Goal: Information Seeking & Learning: Learn about a topic

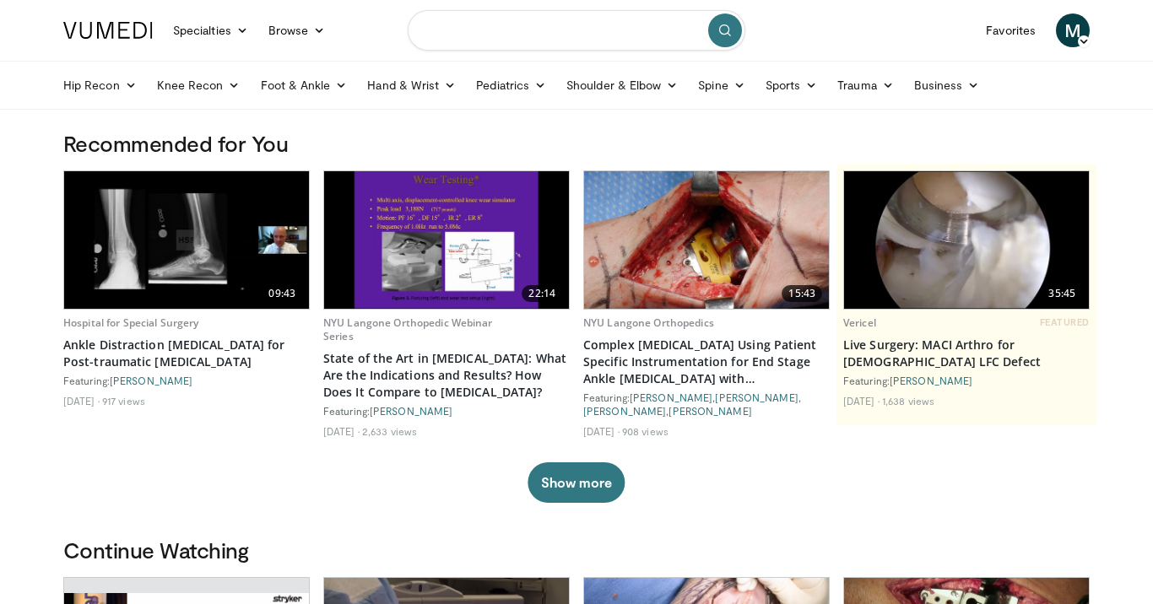
click at [603, 34] on input "Search topics, interventions" at bounding box center [577, 30] width 338 height 41
type input "**********"
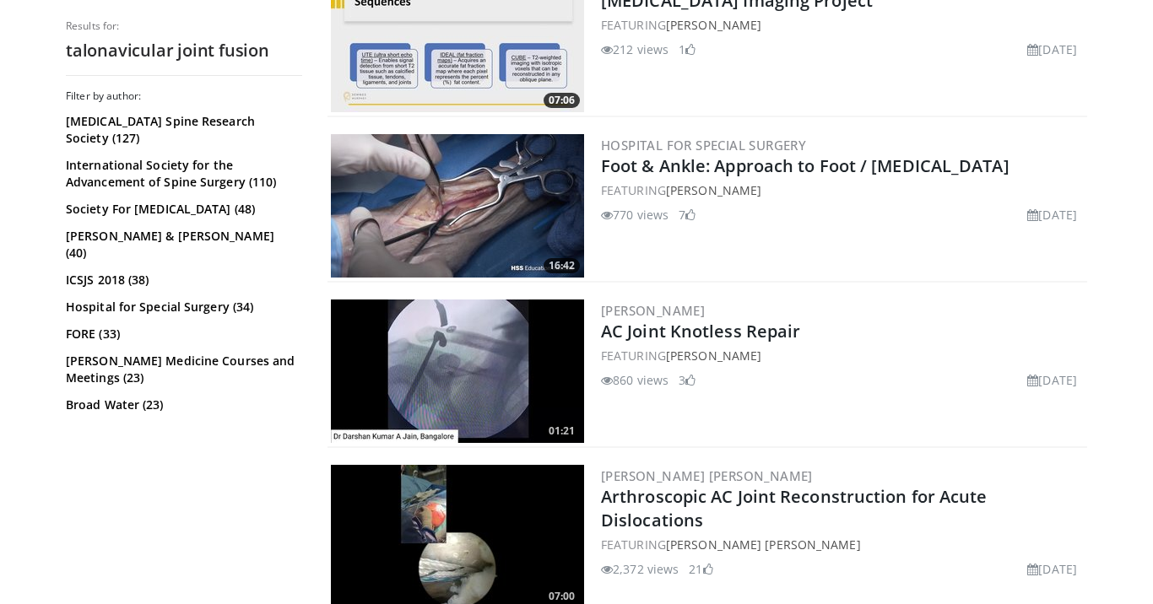
scroll to position [2367, 0]
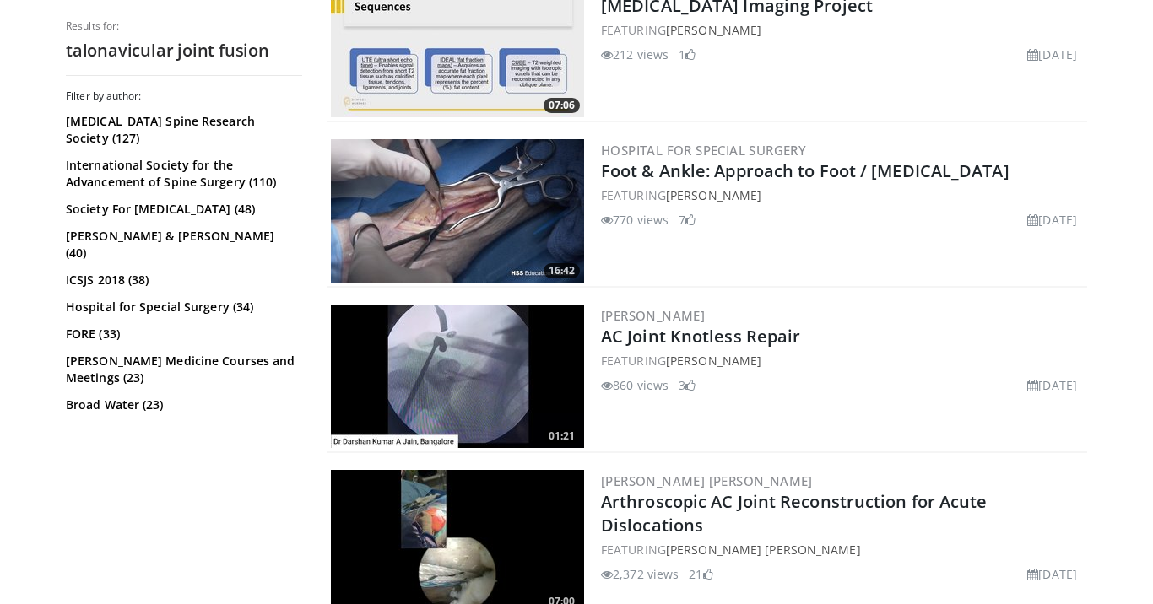
click at [473, 174] on img at bounding box center [457, 210] width 253 height 143
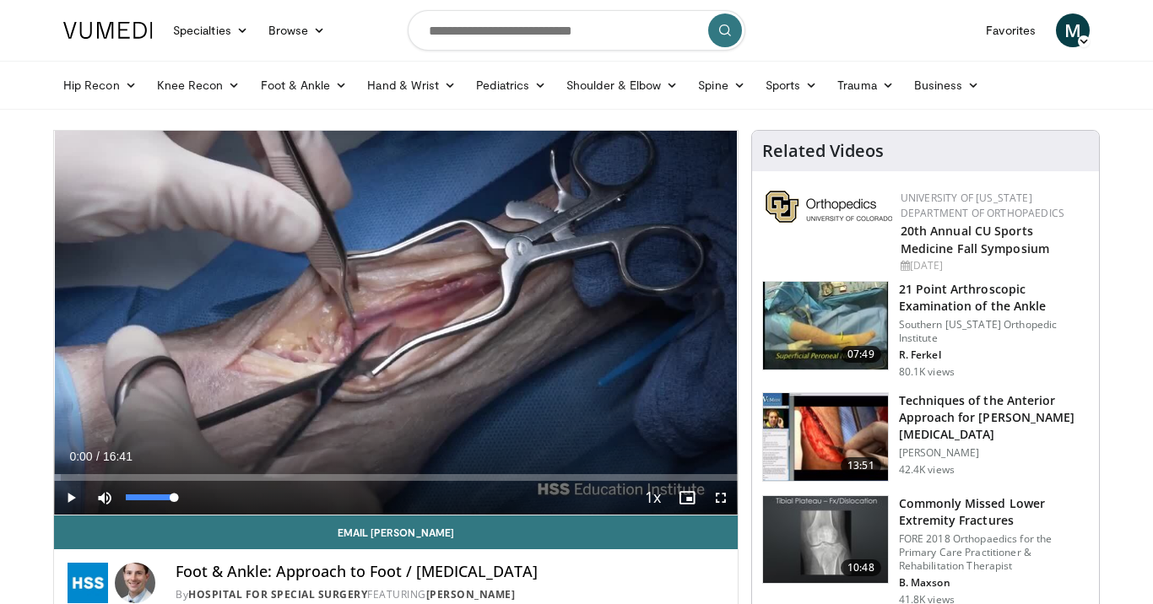
click at [110, 492] on span "Video Player" at bounding box center [105, 498] width 34 height 34
click at [170, 478] on div "Progress Bar" at bounding box center [171, 477] width 2 height 7
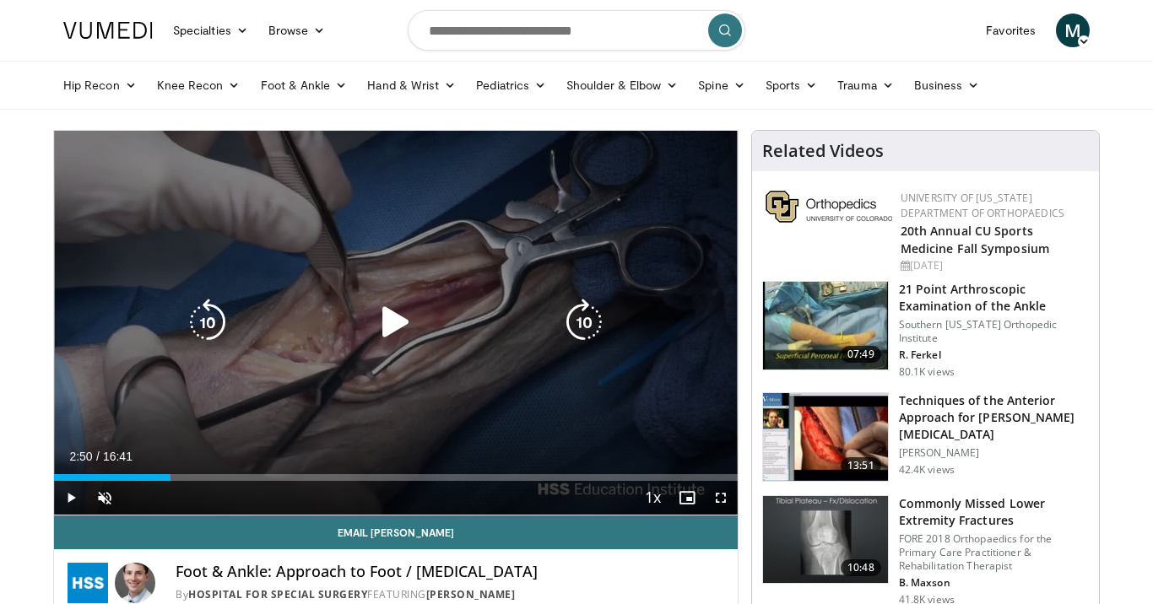
click at [240, 409] on div "10 seconds Tap to unmute" at bounding box center [395, 323] width 683 height 384
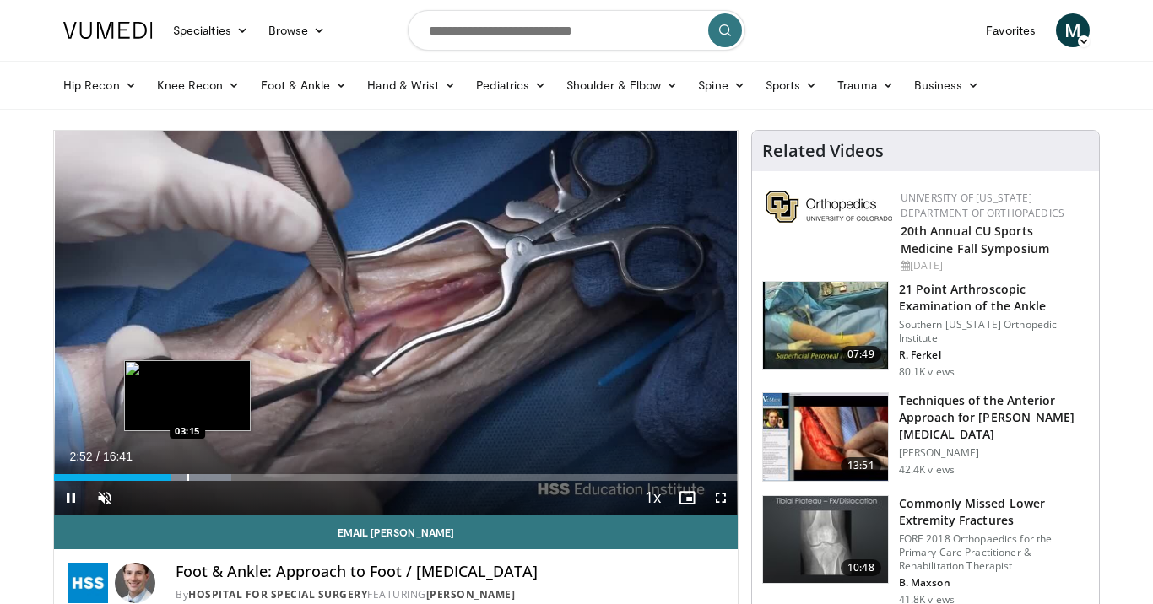
click at [187, 468] on div "Loaded : 25.98% 02:52 03:15" at bounding box center [395, 473] width 683 height 16
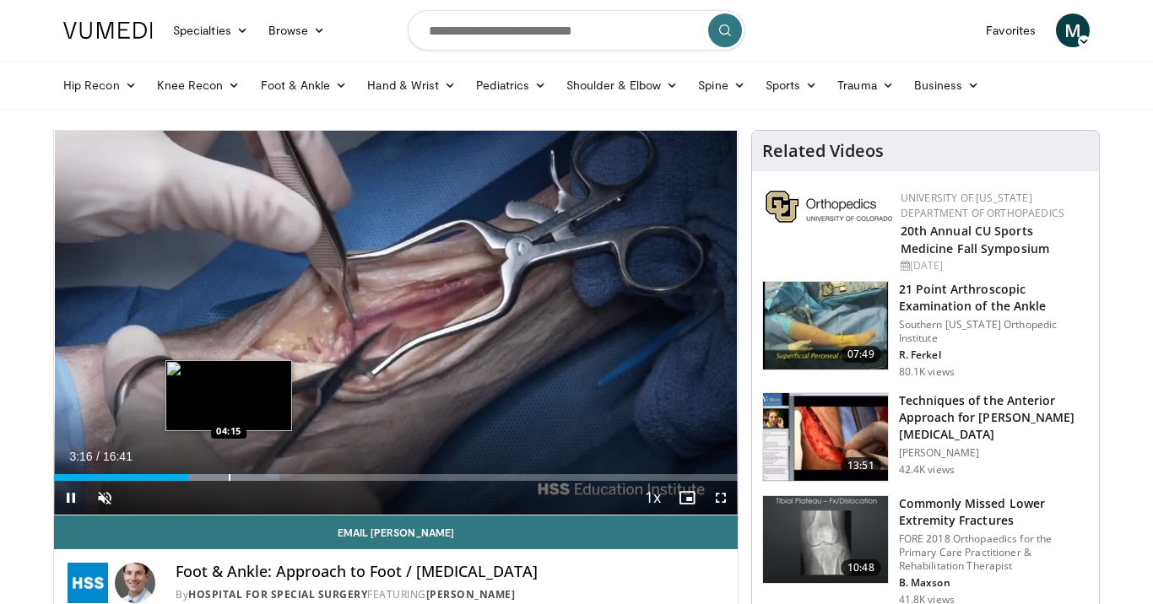
click at [229, 467] on div "Loaded : 32.98% 03:16 04:15" at bounding box center [395, 473] width 683 height 16
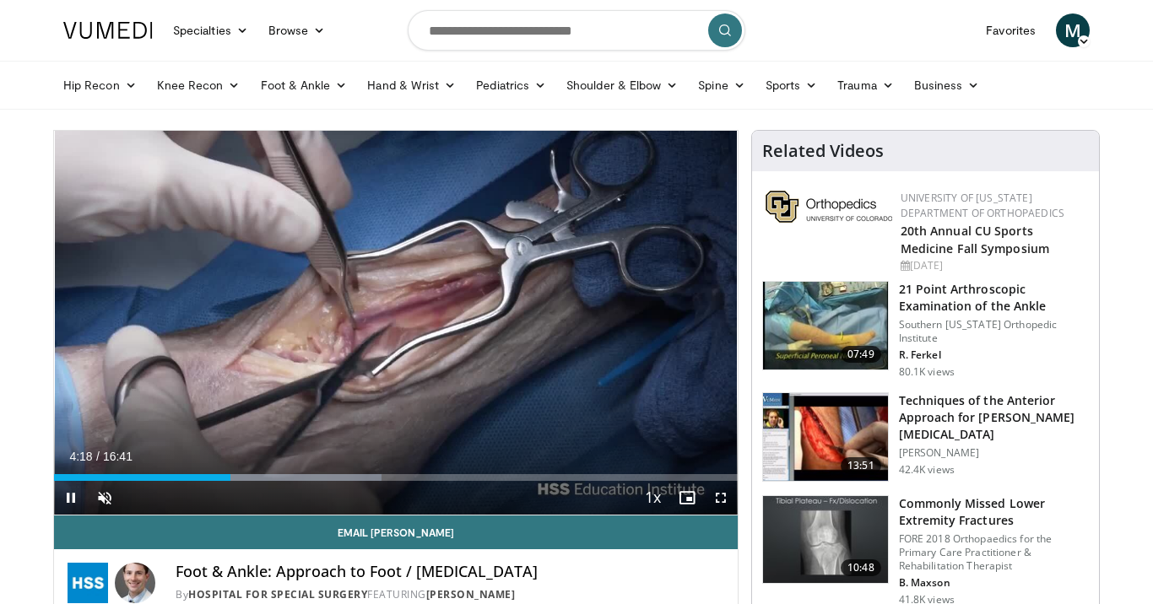
click at [300, 481] on div "Current Time 4:18 / Duration 16:41 Pause Skip Backward Skip Forward Unmute 70% …" at bounding box center [395, 498] width 683 height 34
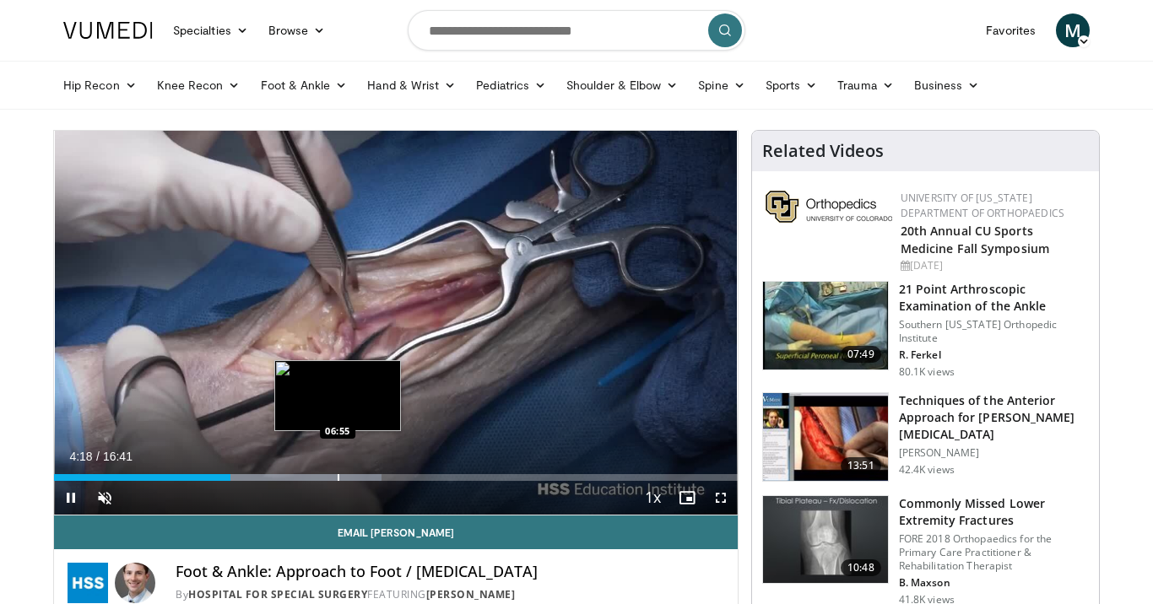
click at [338, 476] on div "Progress Bar" at bounding box center [339, 477] width 2 height 7
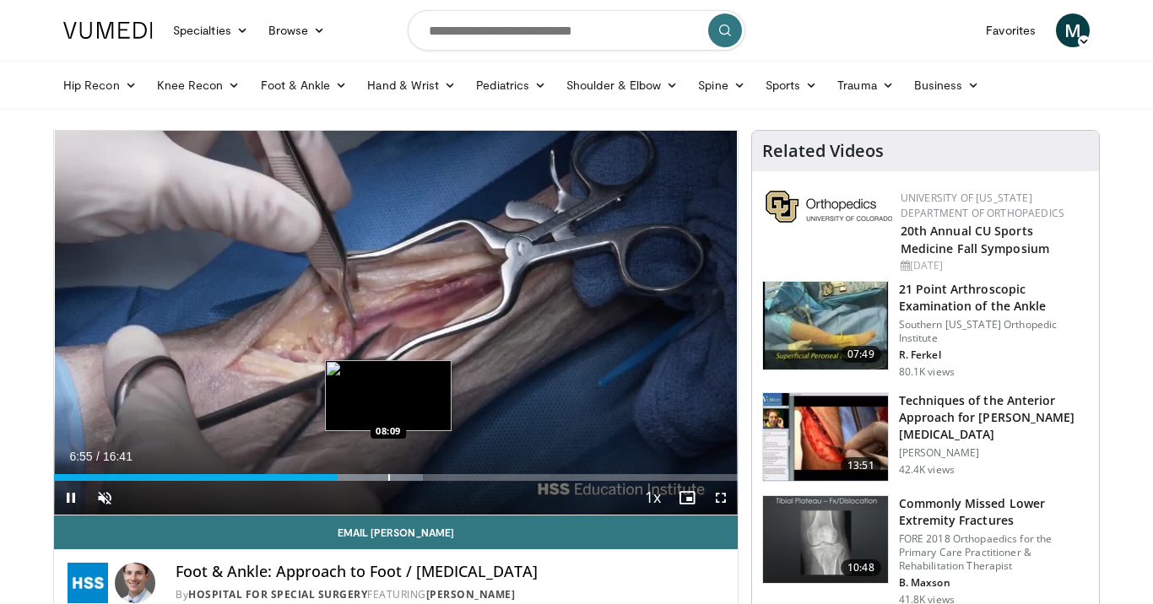
click at [396, 480] on div "Progress Bar" at bounding box center [324, 477] width 197 height 7
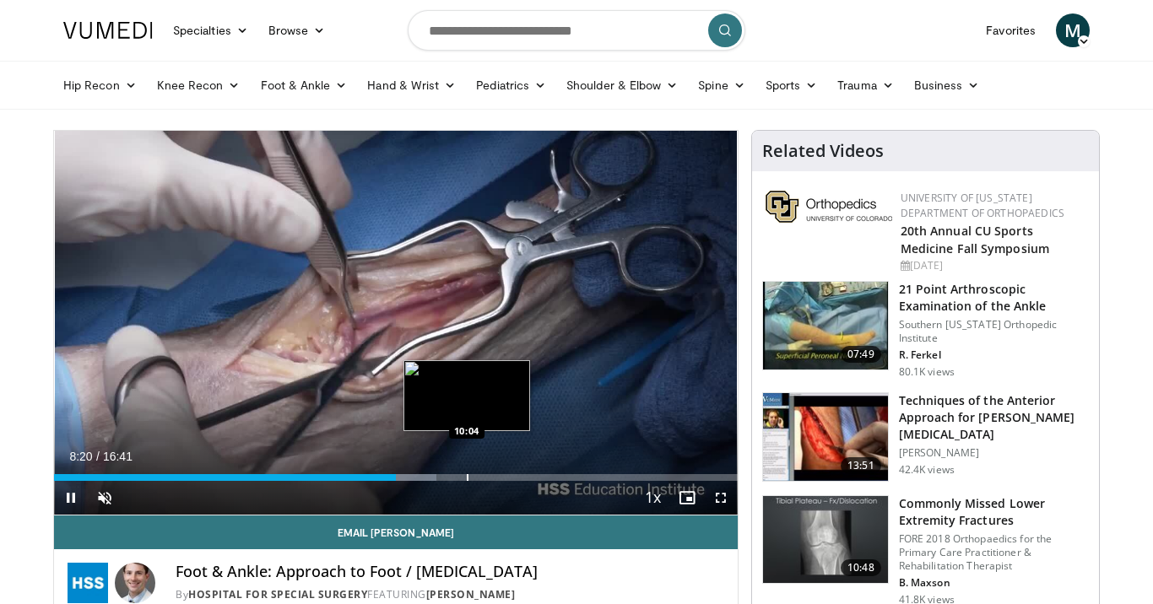
click at [469, 477] on div "Loaded : 55.97% 08:20 10:04" at bounding box center [395, 477] width 683 height 7
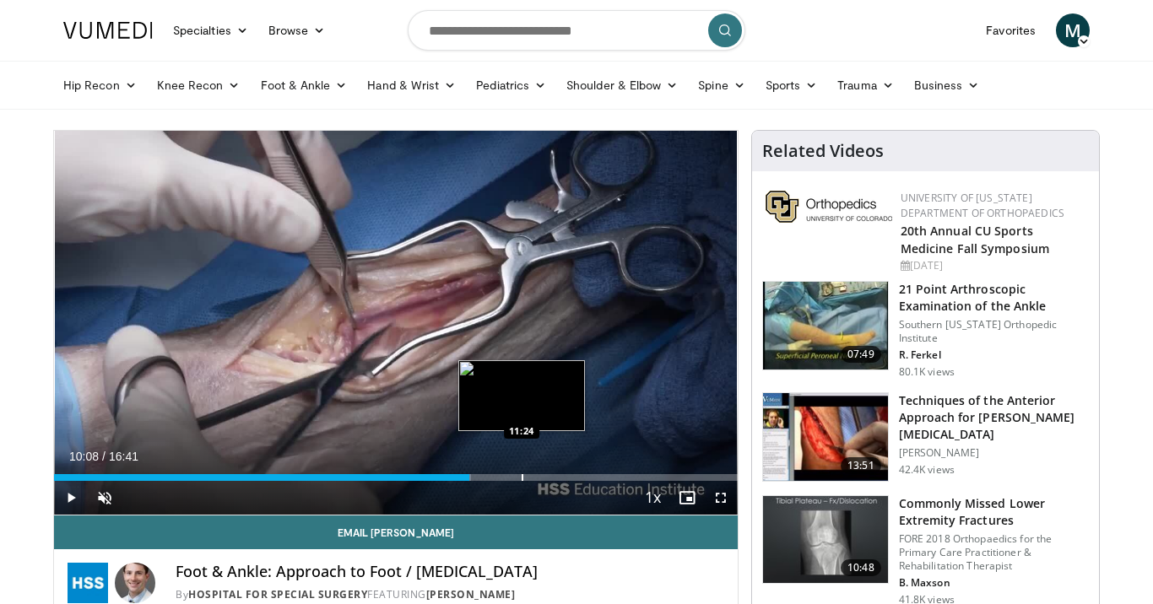
click at [521, 477] on div "Progress Bar" at bounding box center [522, 477] width 2 height 7
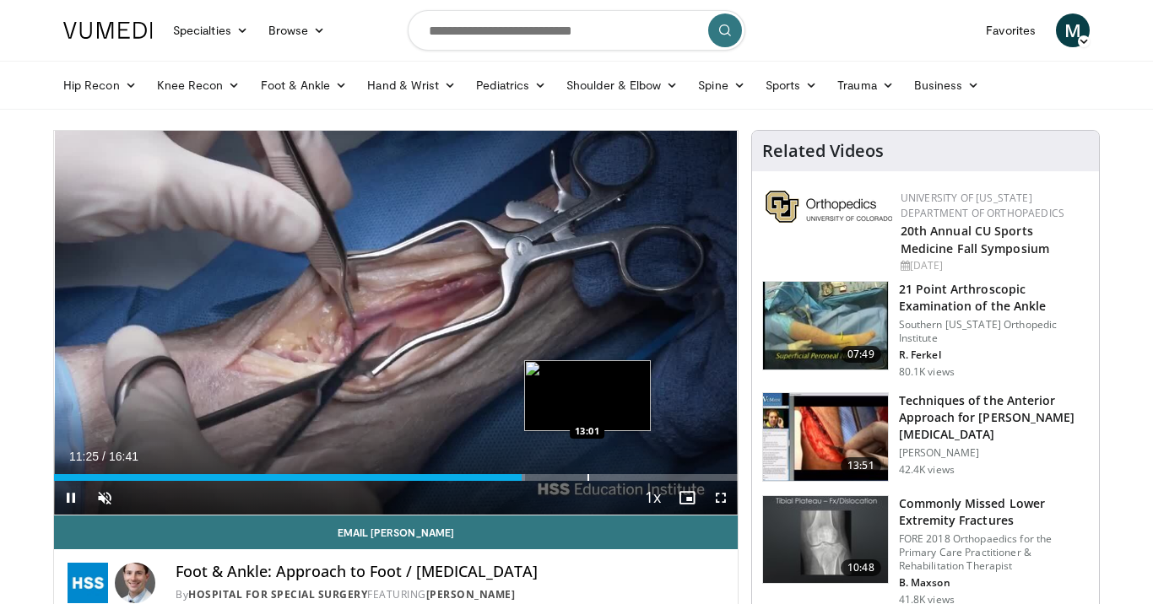
click at [587, 480] on div "Progress Bar" at bounding box center [588, 477] width 2 height 7
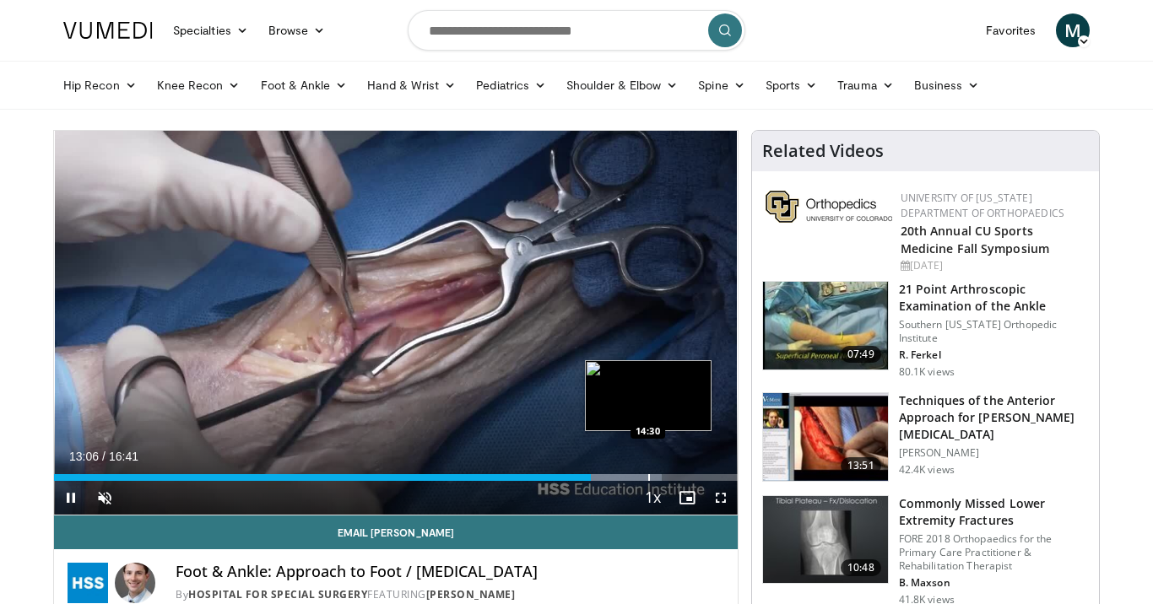
click at [649, 480] on div "Progress Bar" at bounding box center [649, 477] width 2 height 7
click at [699, 476] on div "Progress Bar" at bounding box center [700, 477] width 2 height 7
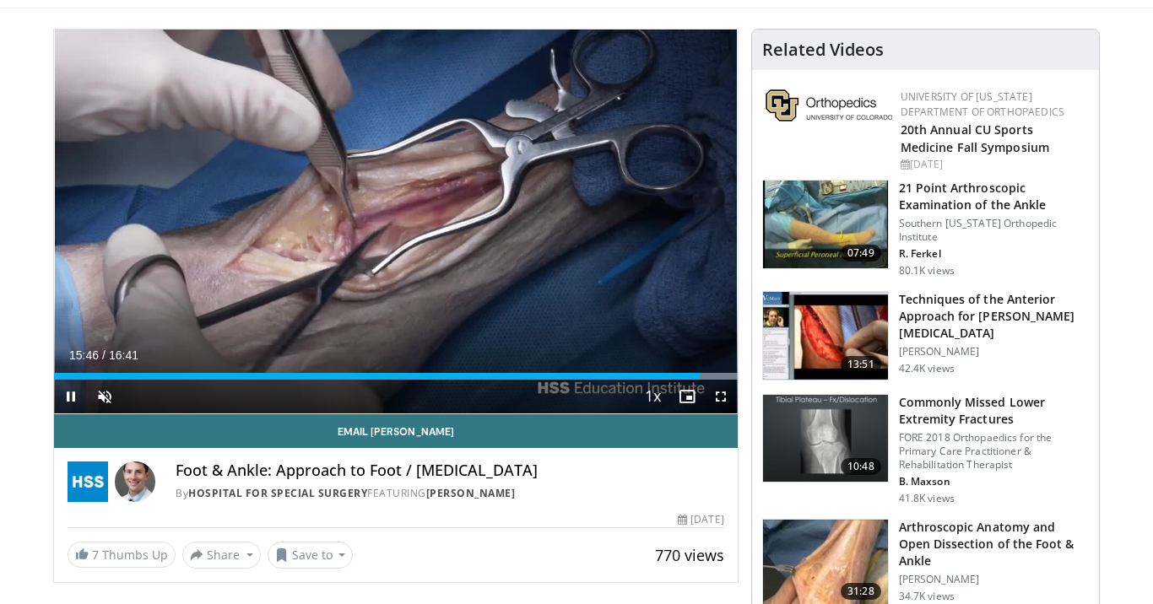
scroll to position [102, 0]
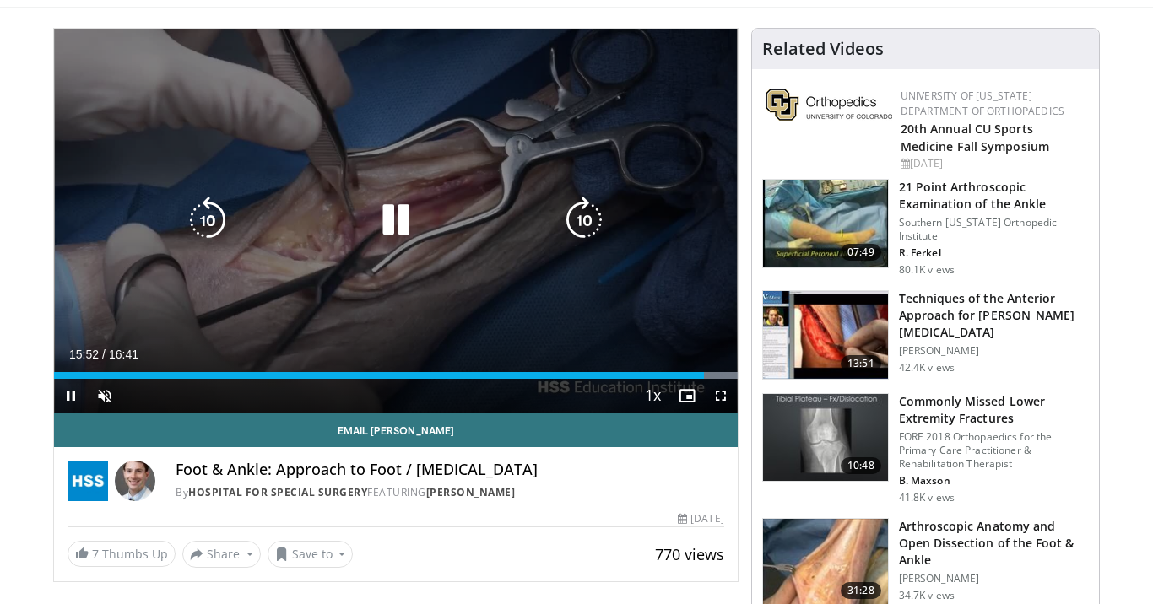
click at [398, 231] on icon "Video Player" at bounding box center [395, 220] width 47 height 47
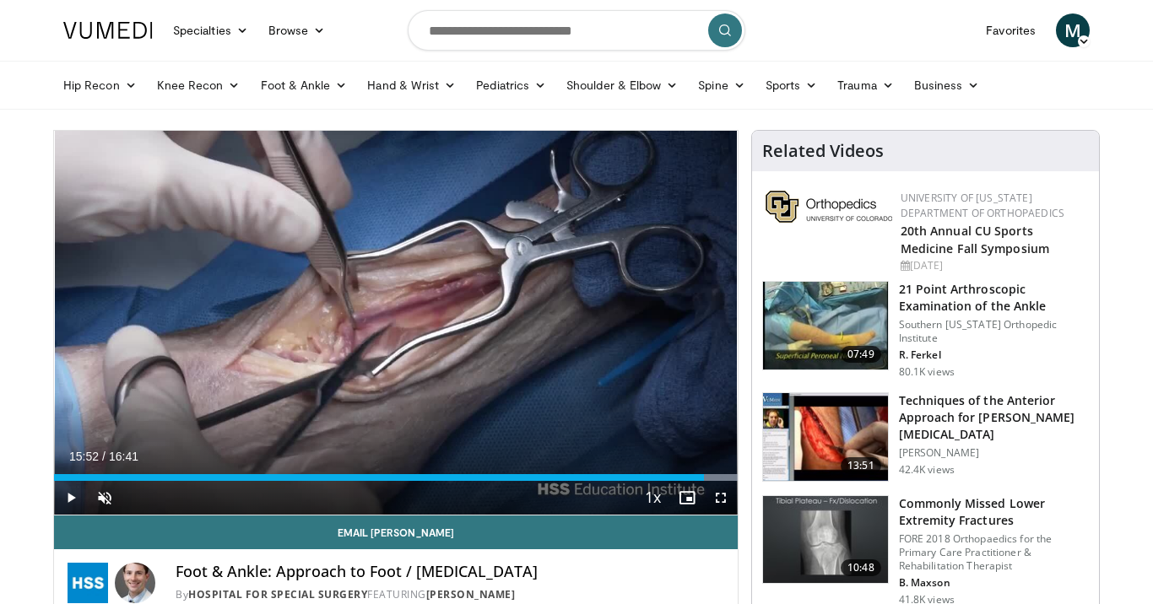
scroll to position [0, 0]
click at [589, 41] on input "Search topics, interventions" at bounding box center [577, 30] width 338 height 41
type input "**********"
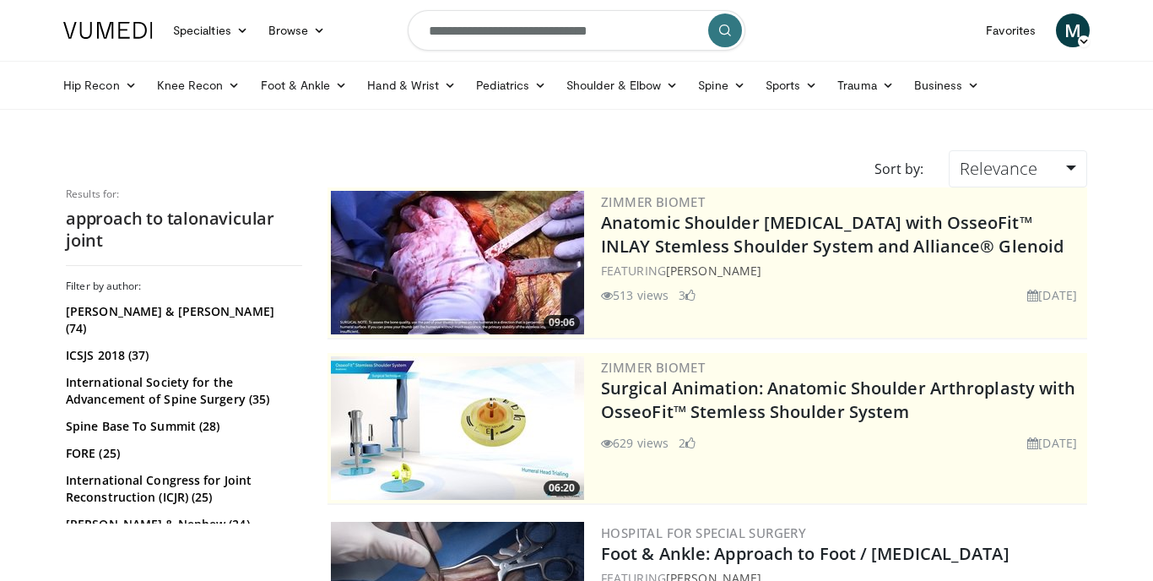
click at [548, 25] on input "**********" at bounding box center [577, 30] width 338 height 41
type input "**********"
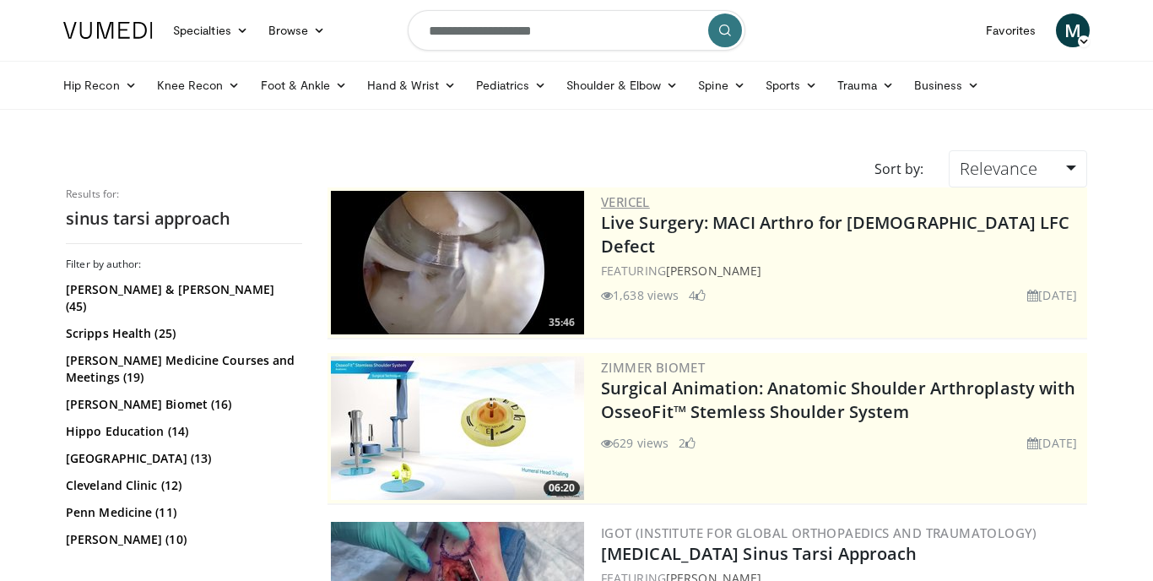
scroll to position [358, 0]
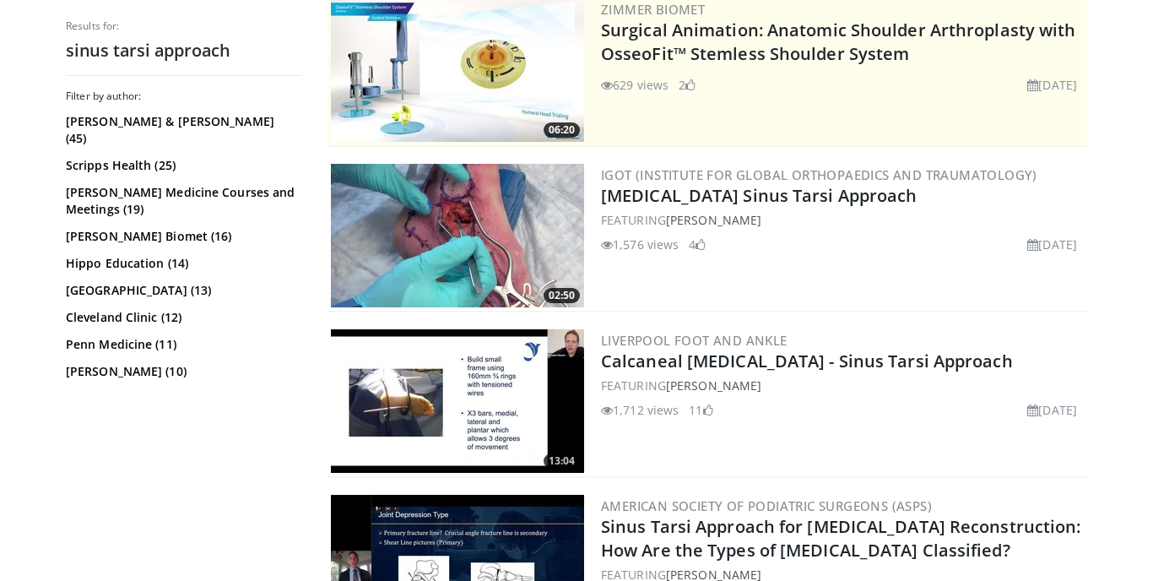
click at [446, 236] on img at bounding box center [457, 235] width 253 height 143
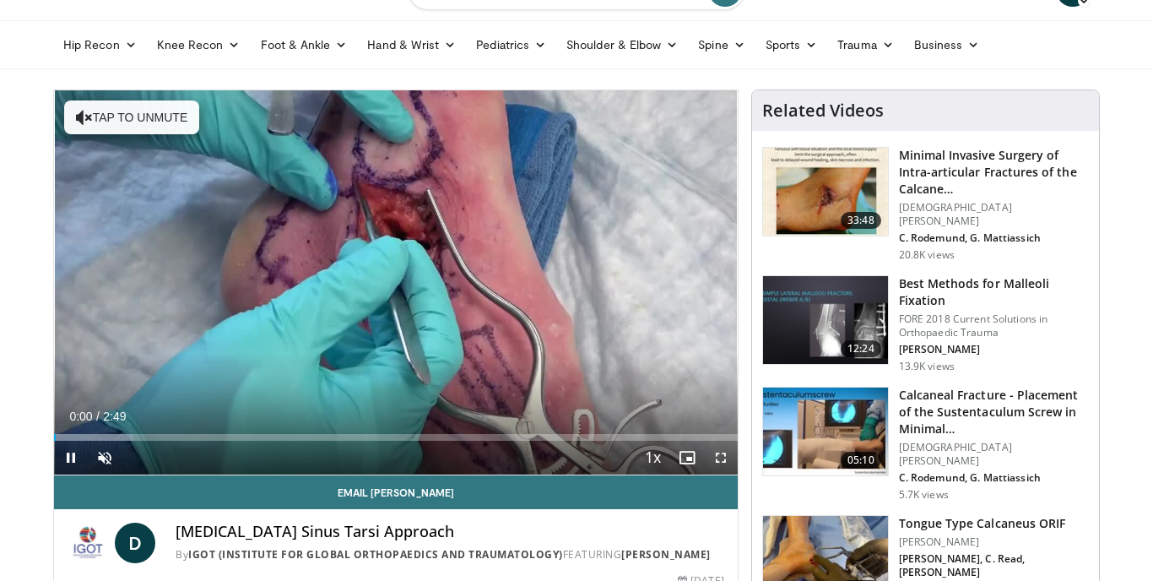
scroll to position [30, 0]
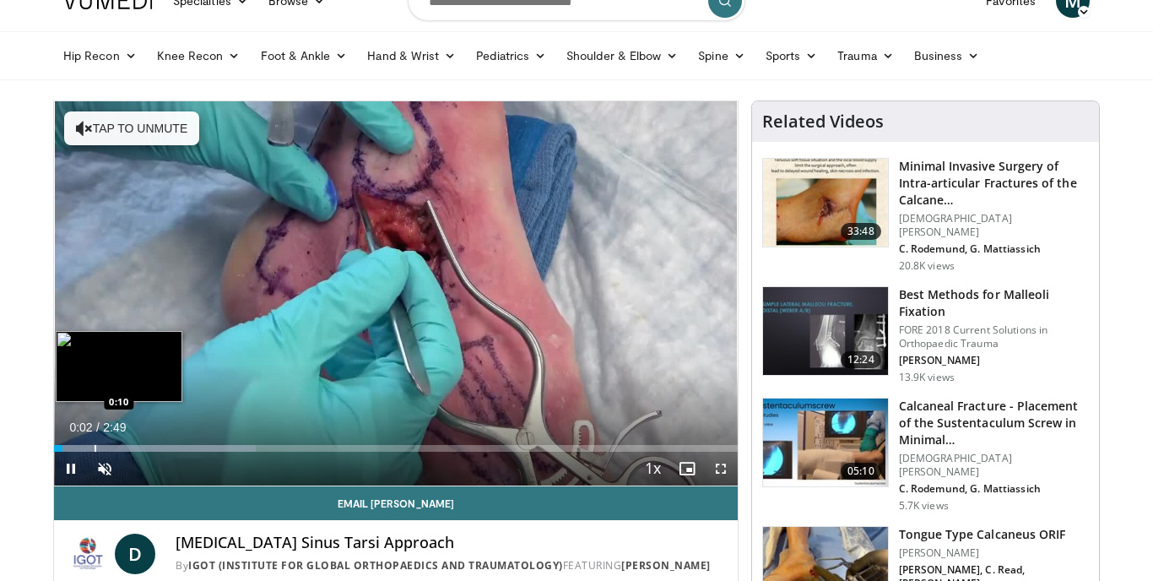
click at [95, 447] on div "Progress Bar" at bounding box center [96, 448] width 2 height 7
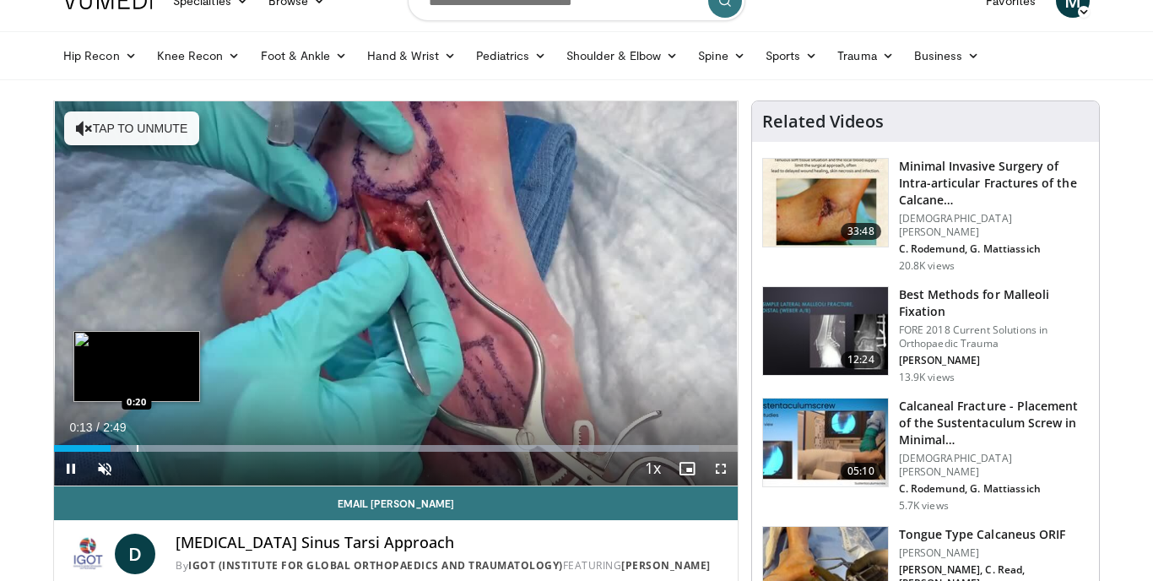
click at [137, 445] on div "Progress Bar" at bounding box center [138, 448] width 2 height 7
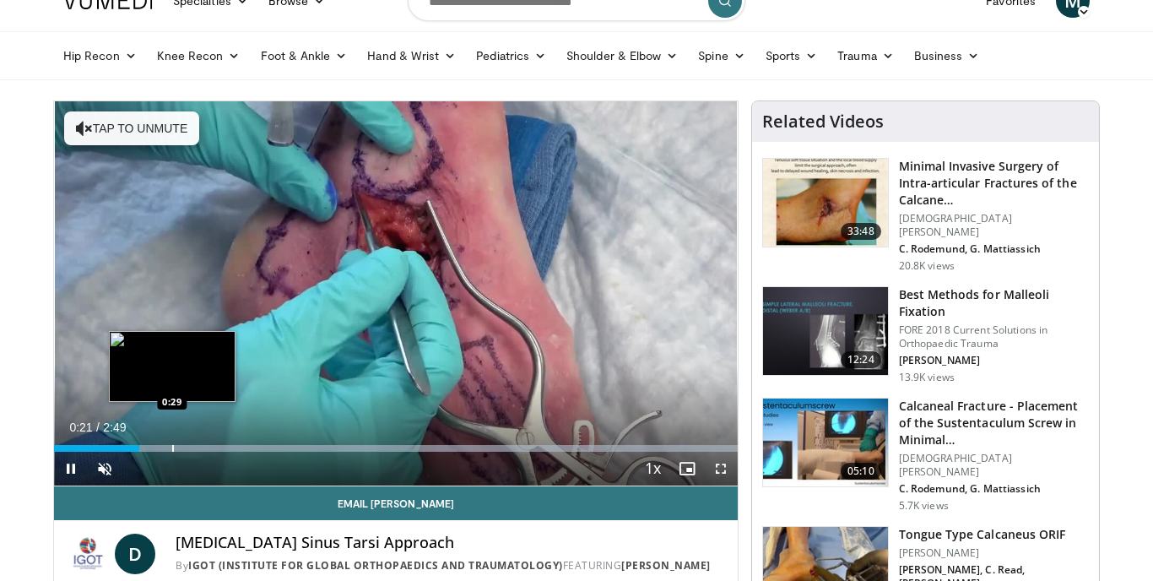
click at [173, 450] on div "Progress Bar" at bounding box center [173, 448] width 2 height 7
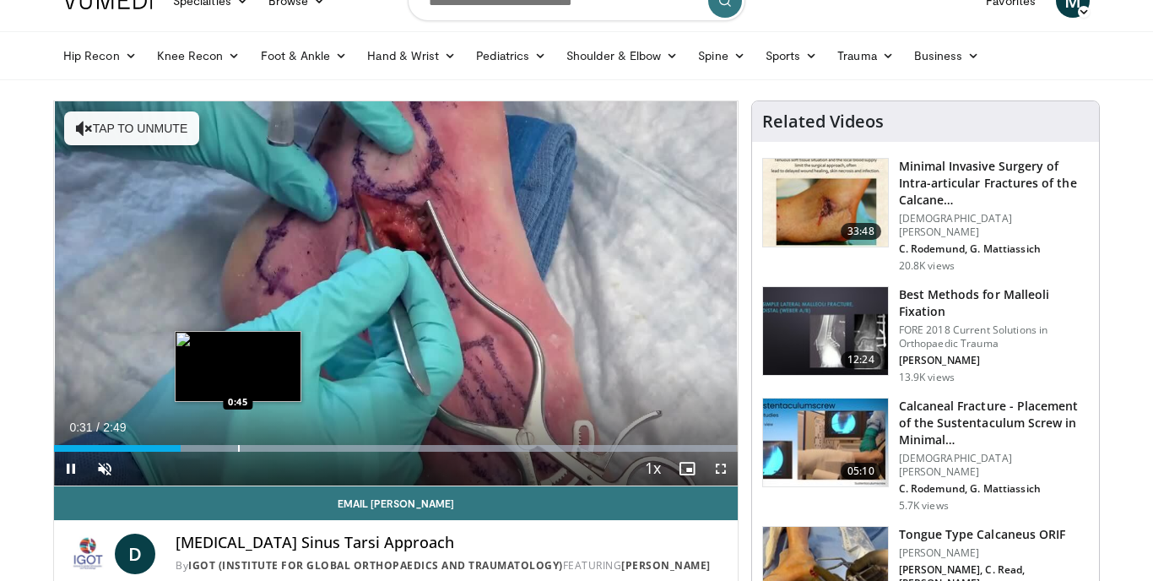
click at [237, 446] on div "Progress Bar" at bounding box center [395, 448] width 682 height 7
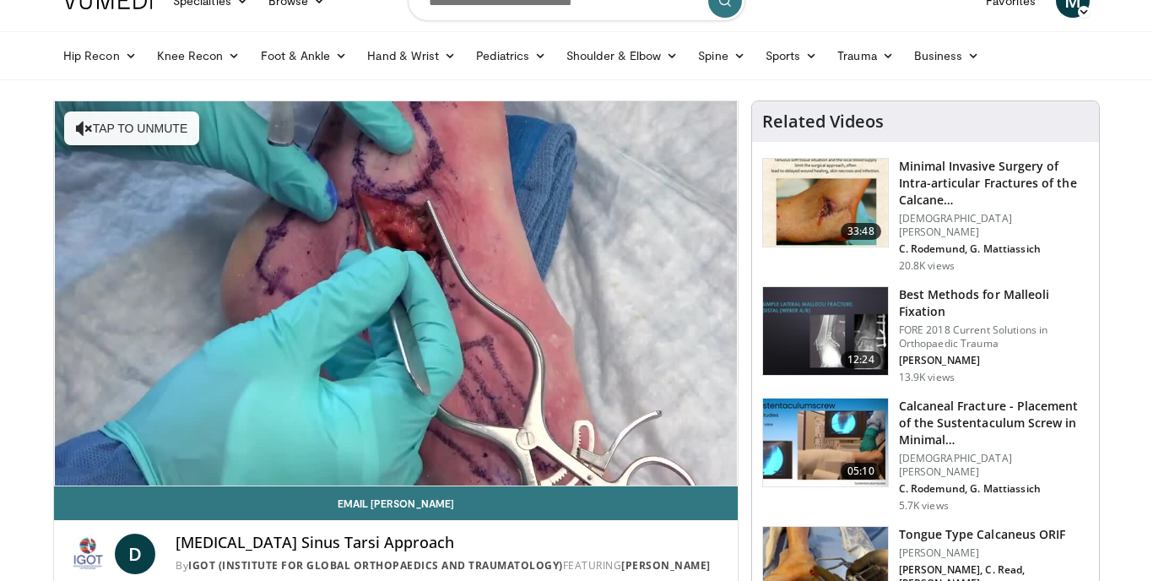
click at [273, 440] on div "10 seconds Tap to unmute" at bounding box center [395, 293] width 683 height 384
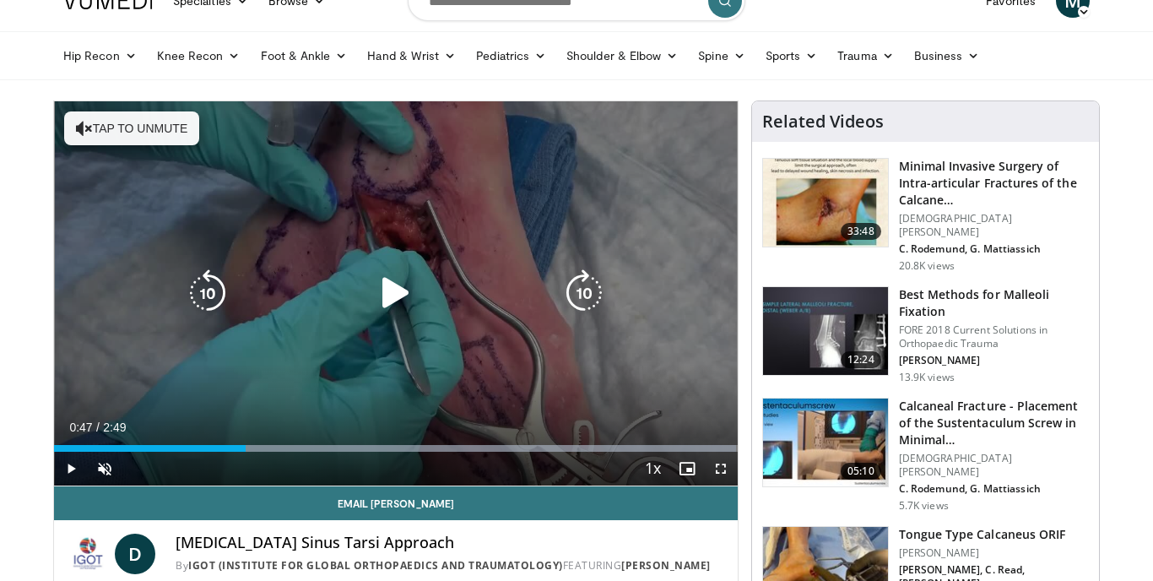
click at [354, 319] on div "10 seconds Tap to unmute" at bounding box center [395, 293] width 683 height 384
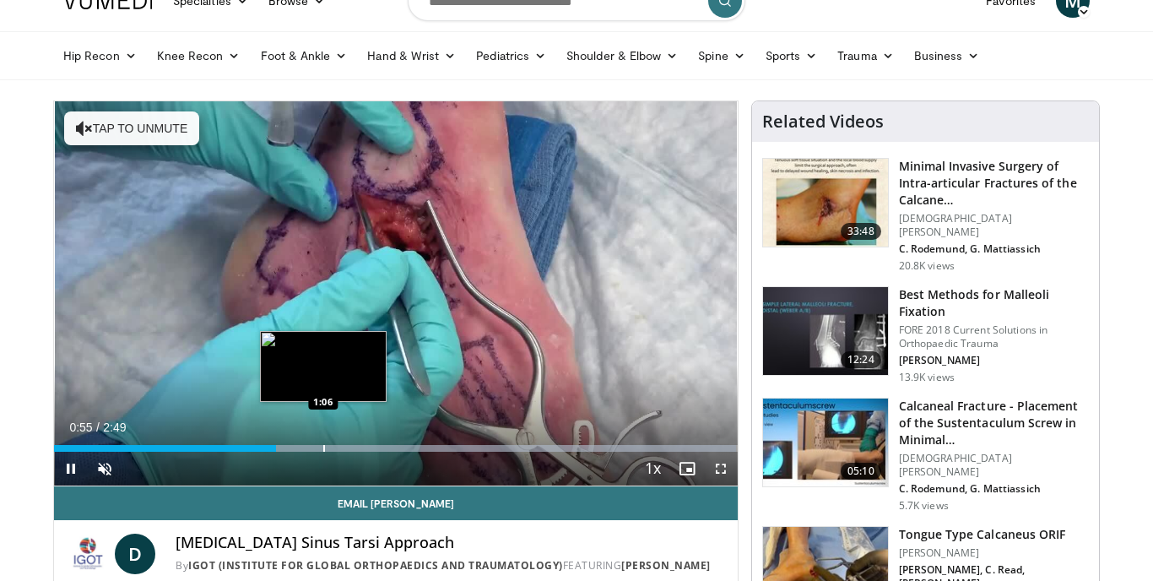
click at [323, 443] on div "Loaded : 99.81% 0:55 1:06" at bounding box center [395, 443] width 683 height 16
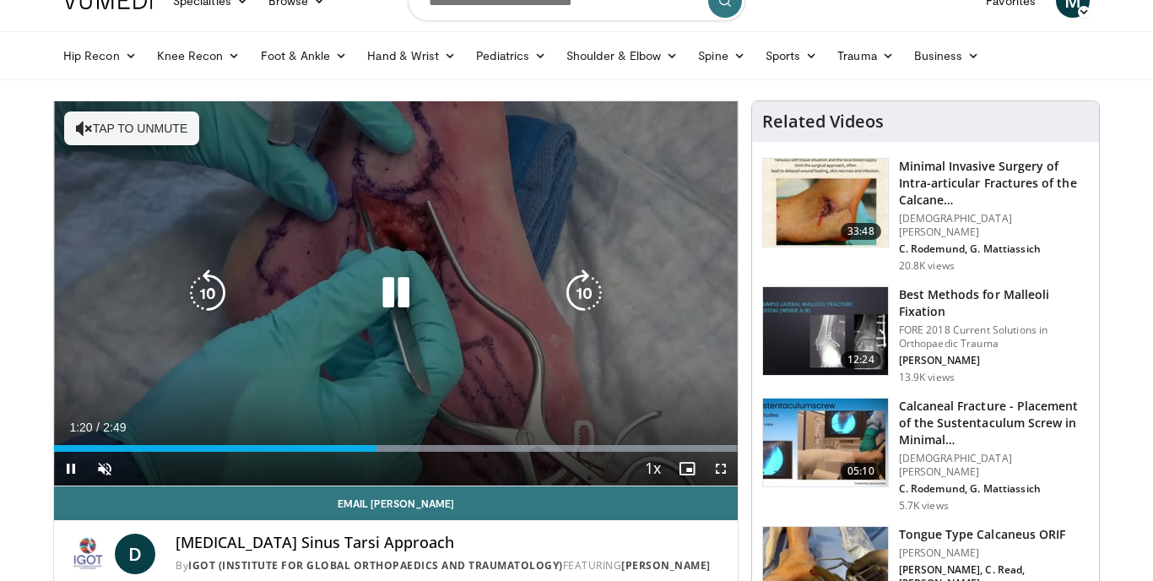
click at [132, 135] on button "Tap to unmute" at bounding box center [131, 128] width 135 height 34
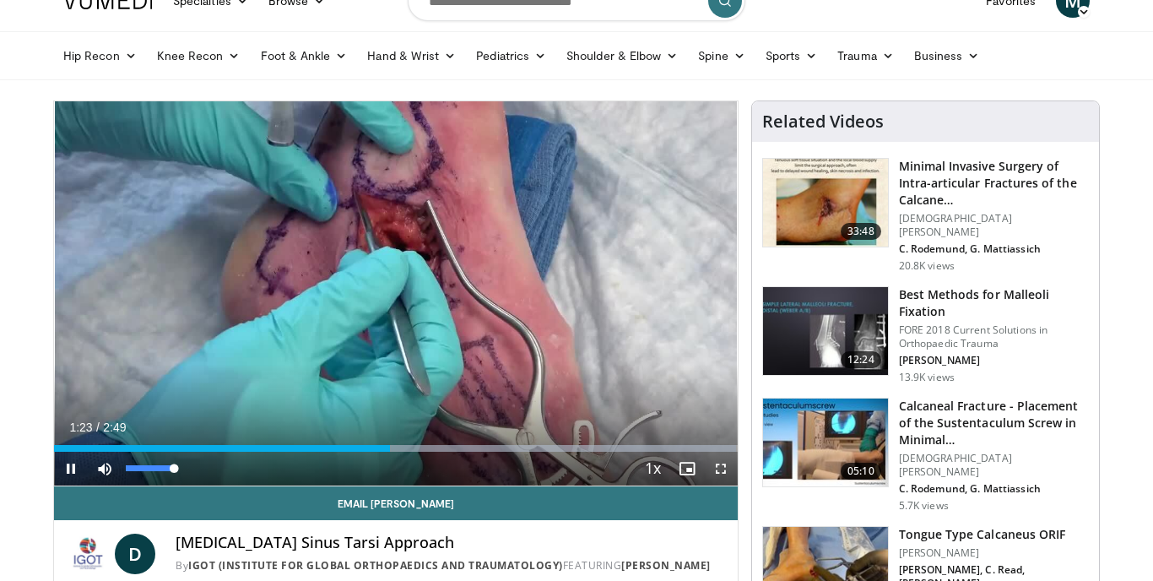
click at [105, 468] on span "Video Player" at bounding box center [105, 468] width 34 height 34
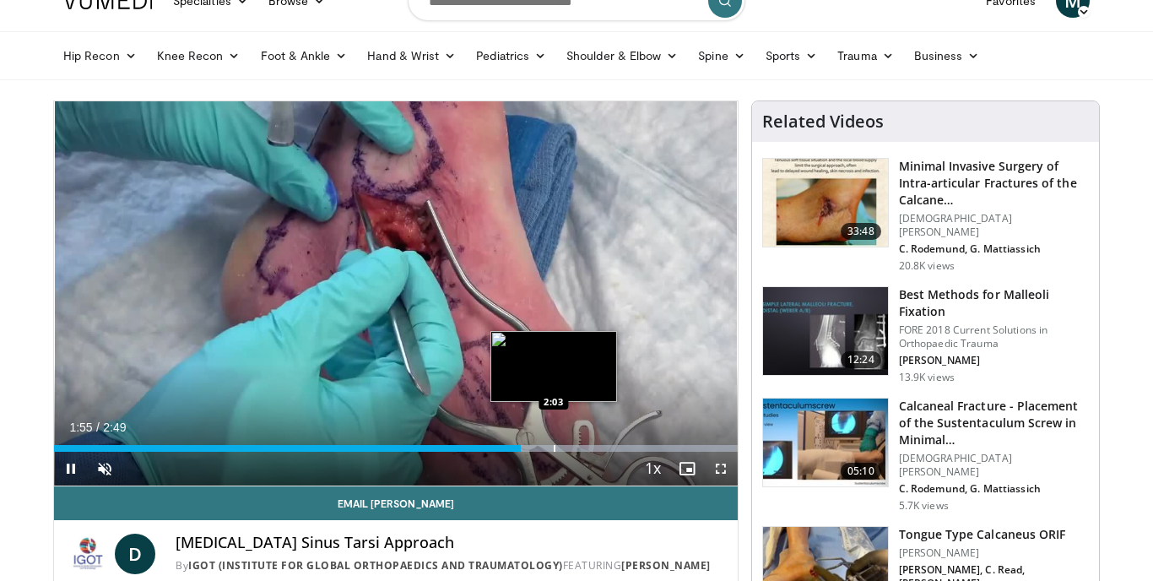
click at [554, 449] on div "Progress Bar" at bounding box center [555, 448] width 2 height 7
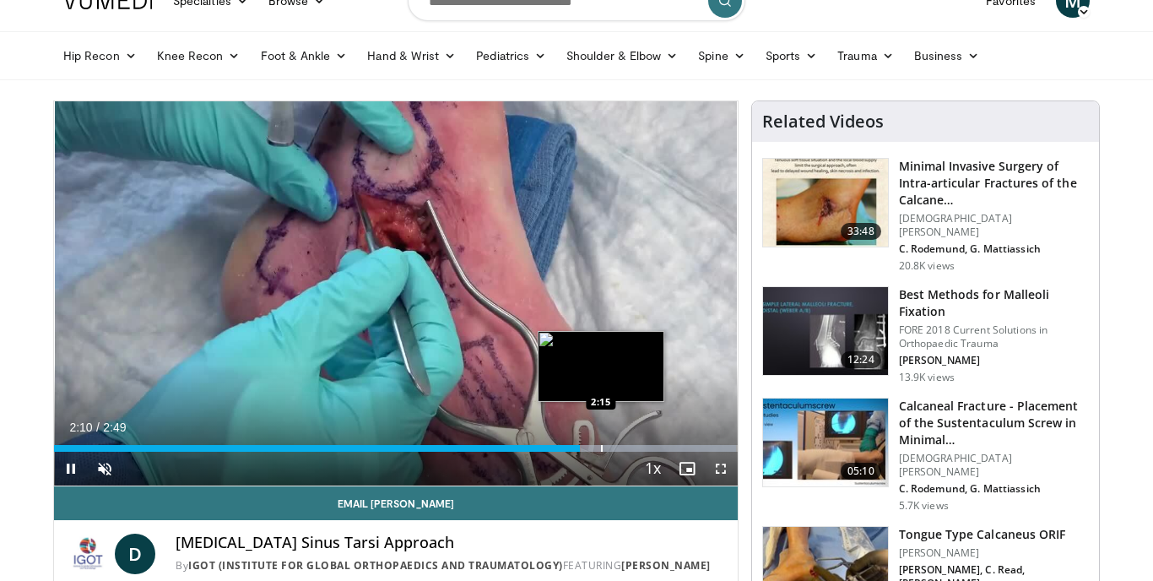
click at [601, 449] on div "Progress Bar" at bounding box center [602, 448] width 2 height 7
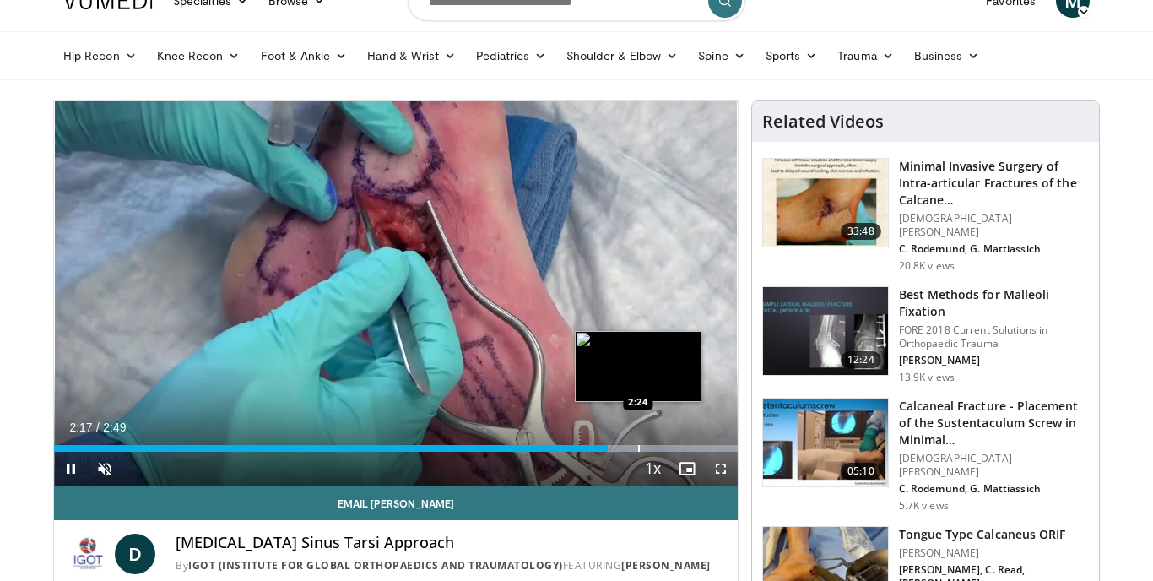
click at [638, 449] on div "Progress Bar" at bounding box center [639, 448] width 2 height 7
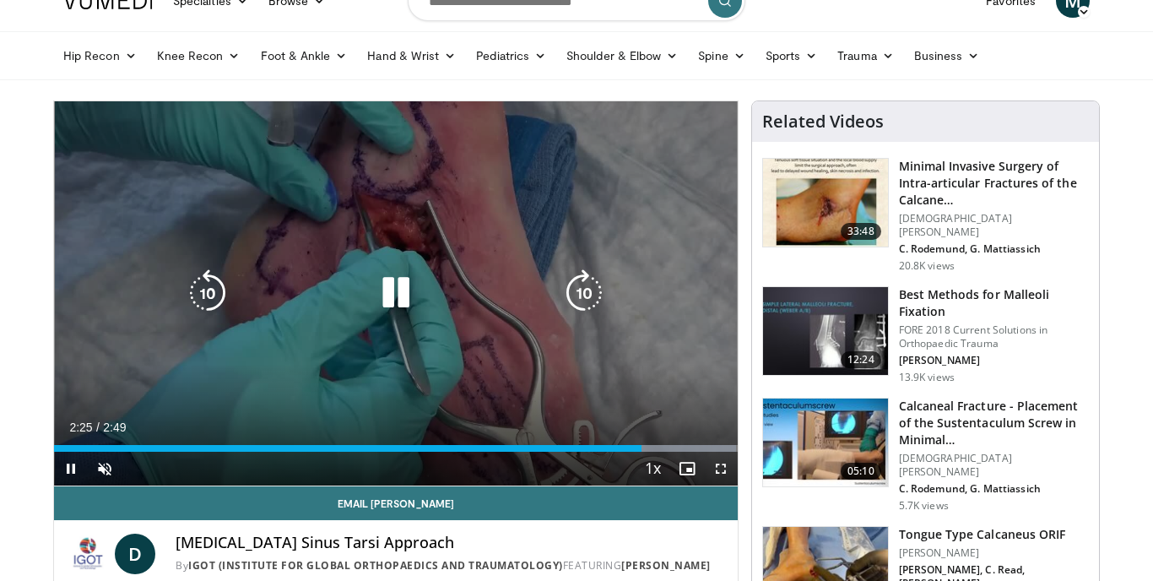
click at [398, 288] on icon "Video Player" at bounding box center [395, 292] width 47 height 47
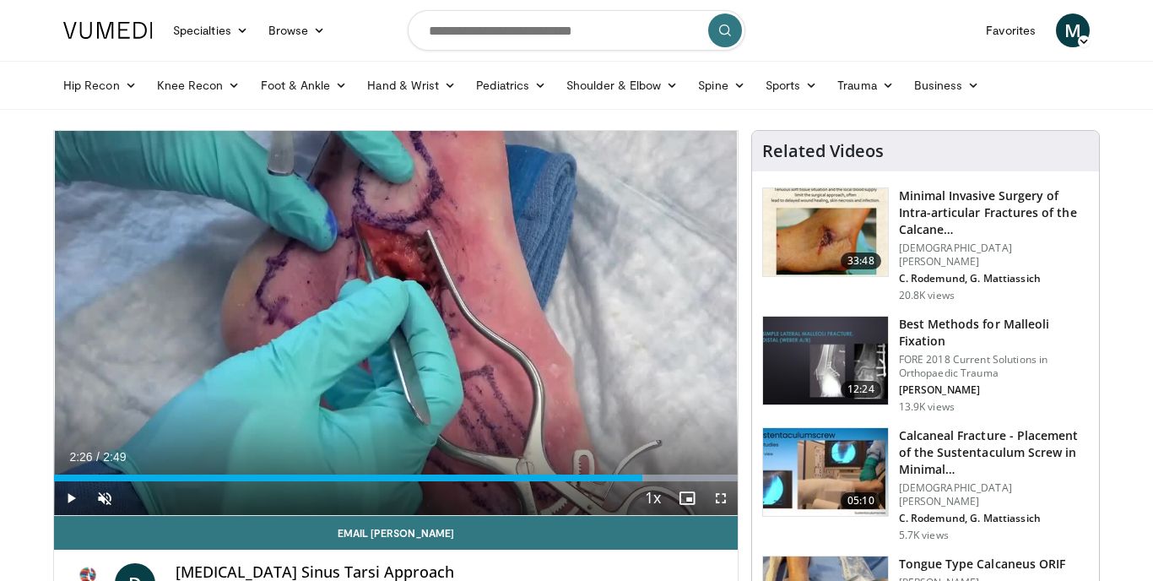
scroll to position [0, 0]
click at [507, 24] on input "Search topics, interventions" at bounding box center [577, 30] width 338 height 41
type input "**********"
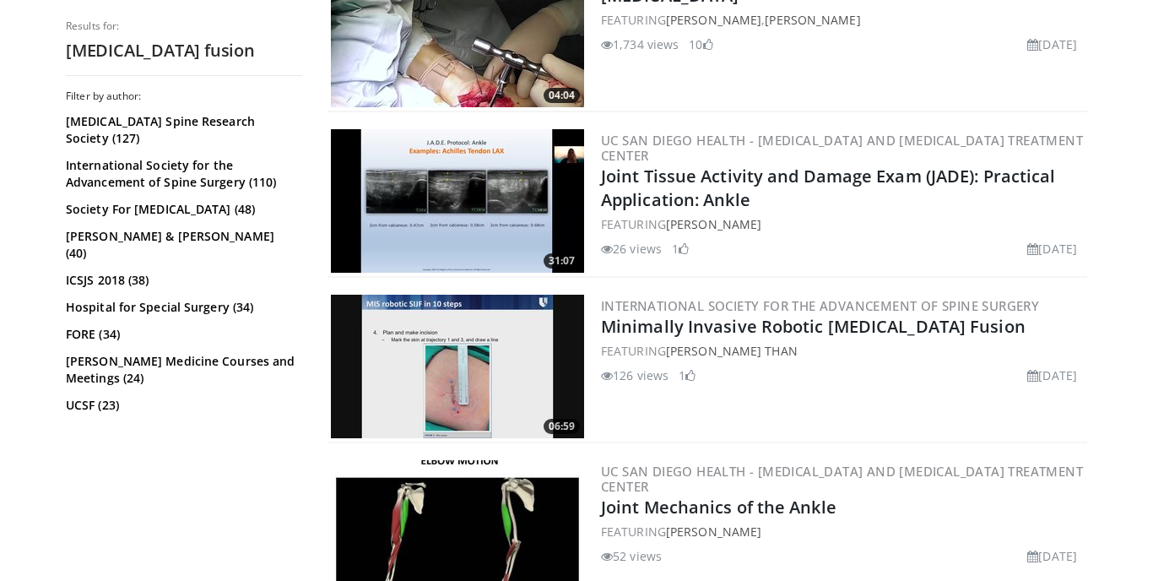
scroll to position [986, 0]
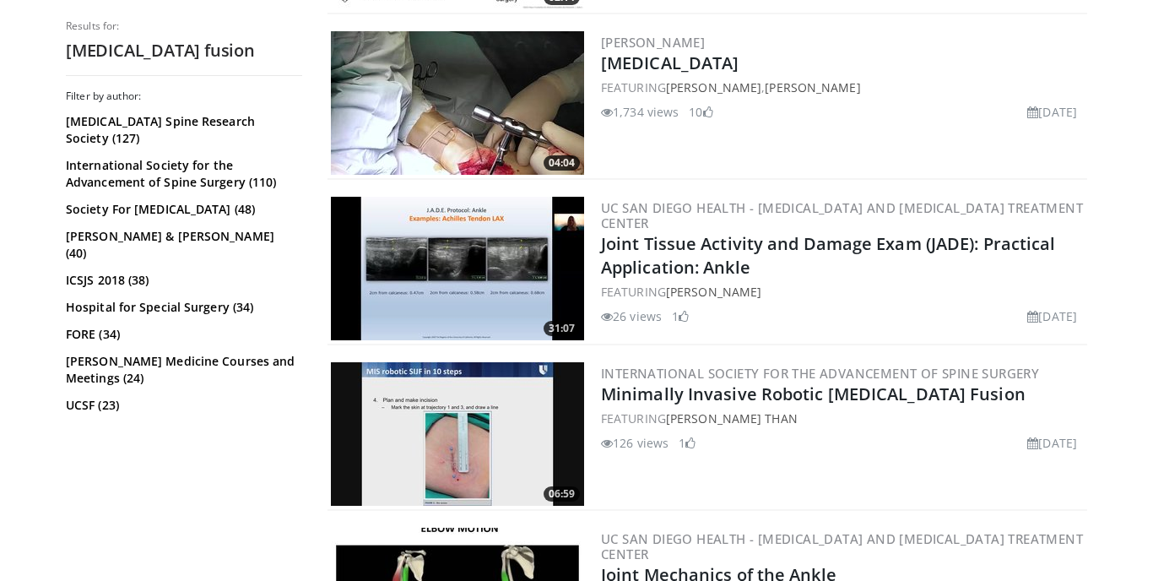
click at [450, 79] on img at bounding box center [457, 102] width 253 height 143
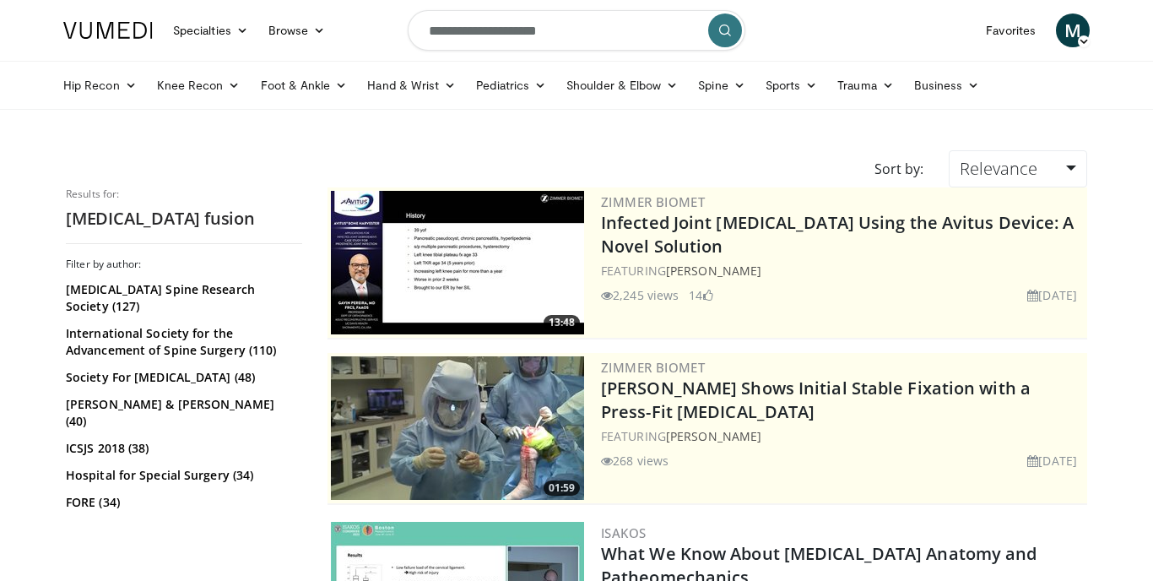
scroll to position [0, 0]
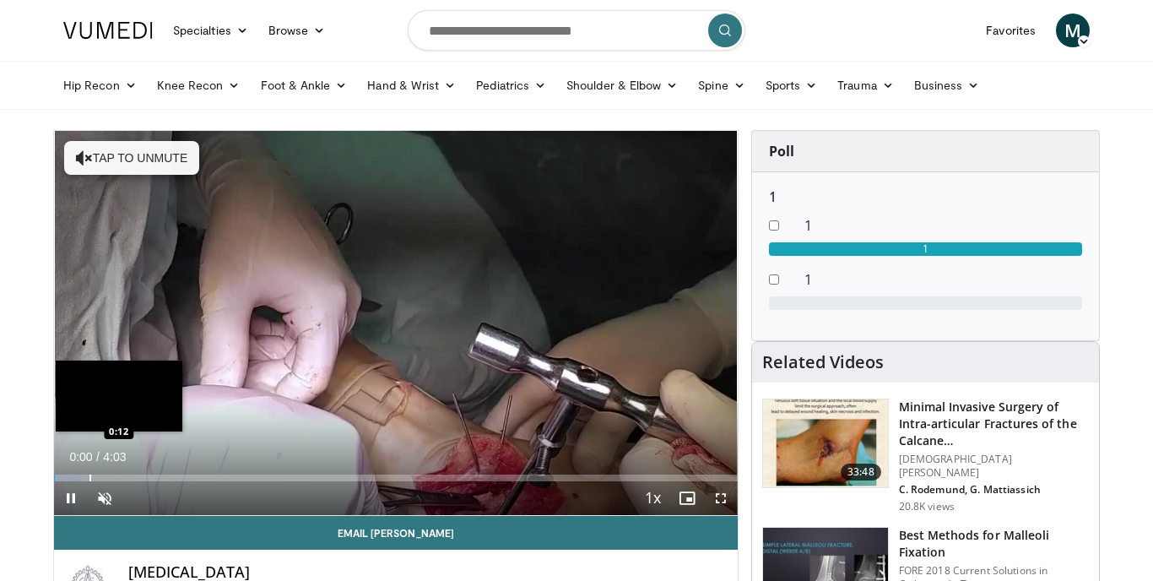
click at [89, 477] on div "Progress Bar" at bounding box center [90, 477] width 2 height 7
click at [130, 473] on div "Loaded : 8.19% 0:12 0:22" at bounding box center [395, 473] width 683 height 16
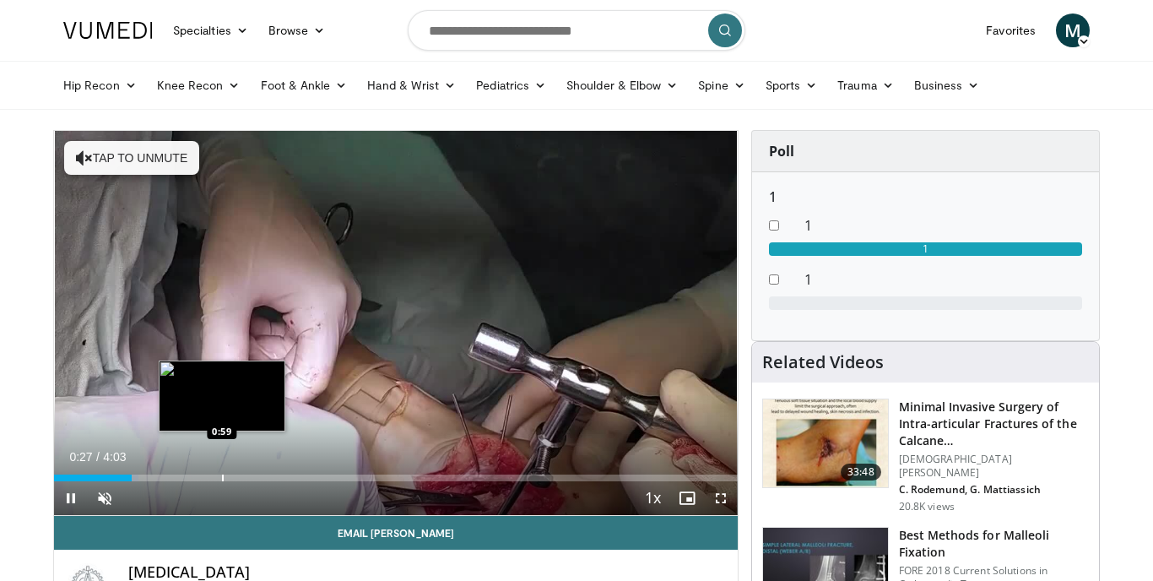
click at [222, 474] on div "Progress Bar" at bounding box center [223, 477] width 2 height 7
